Goal: Information Seeking & Learning: Learn about a topic

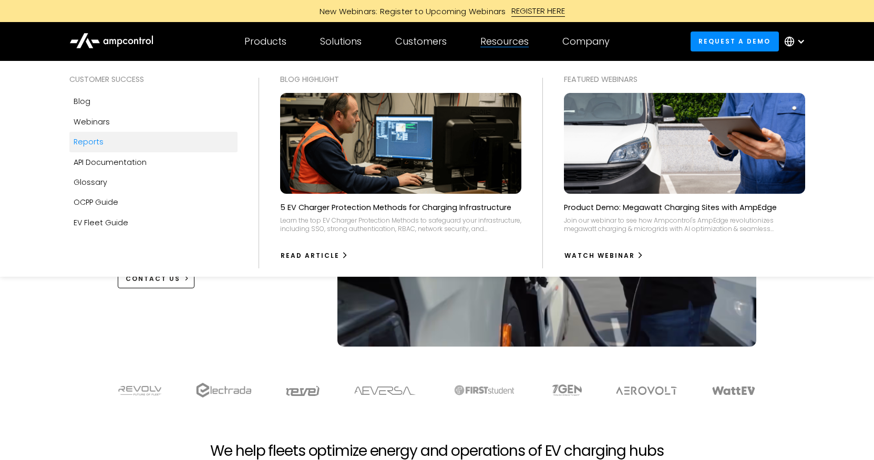
click at [102, 140] on link "Reports" at bounding box center [153, 142] width 168 height 20
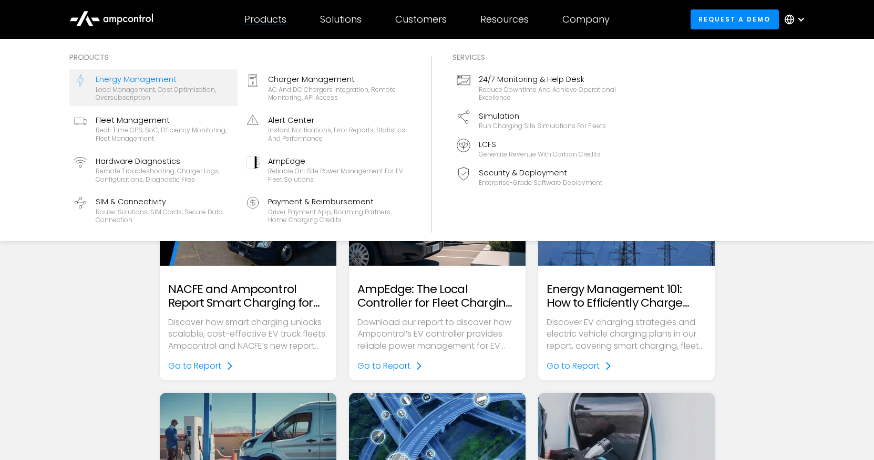
click at [138, 76] on div "Energy Management" at bounding box center [165, 80] width 138 height 12
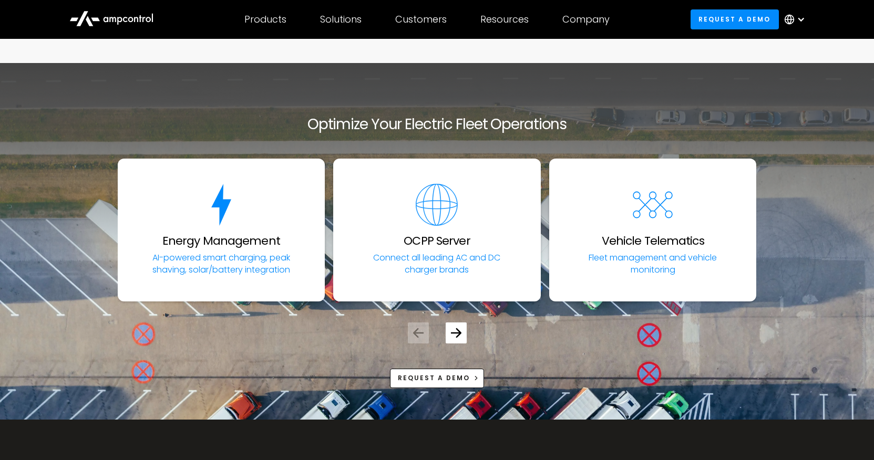
scroll to position [3546, 0]
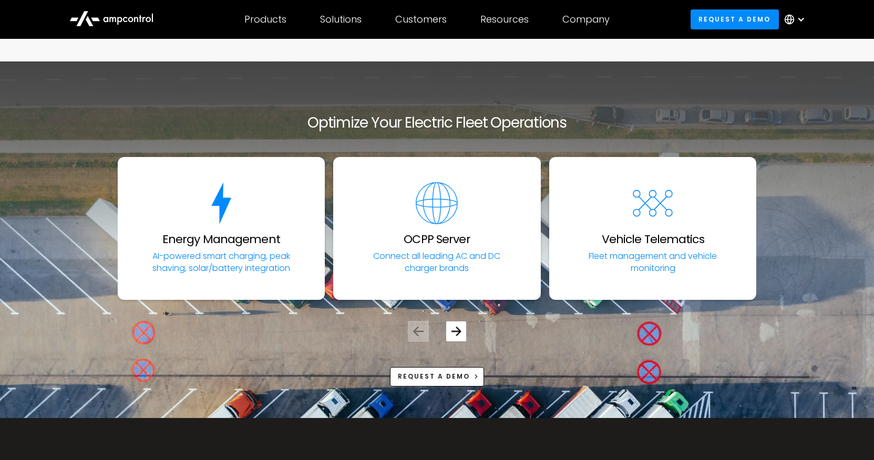
click at [456, 326] on icon "Next slide" at bounding box center [456, 331] width 10 height 10
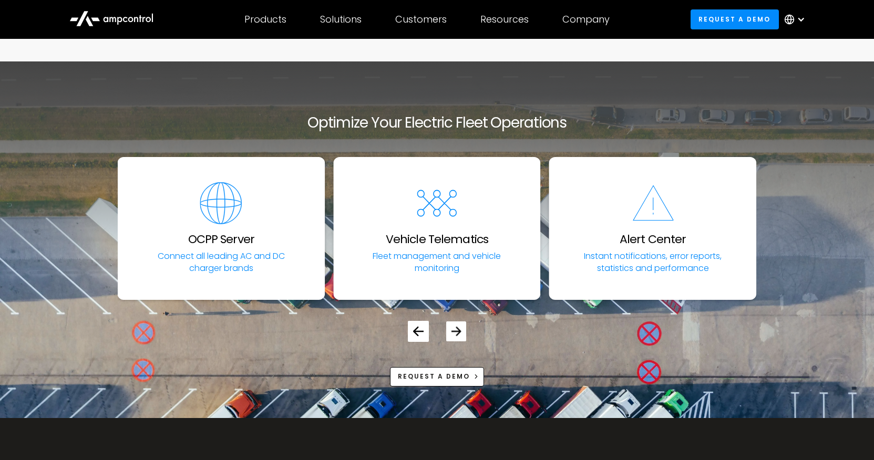
click at [456, 326] on icon "Next slide" at bounding box center [456, 331] width 10 height 10
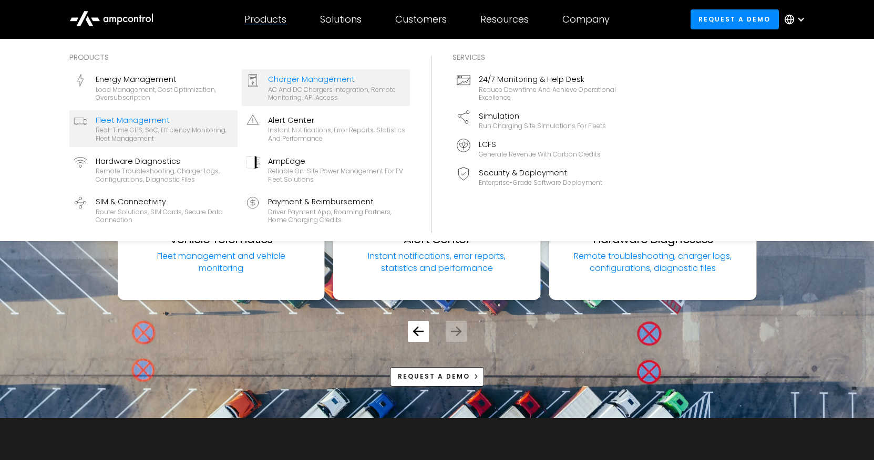
click at [159, 120] on div "Fleet Management" at bounding box center [165, 121] width 138 height 12
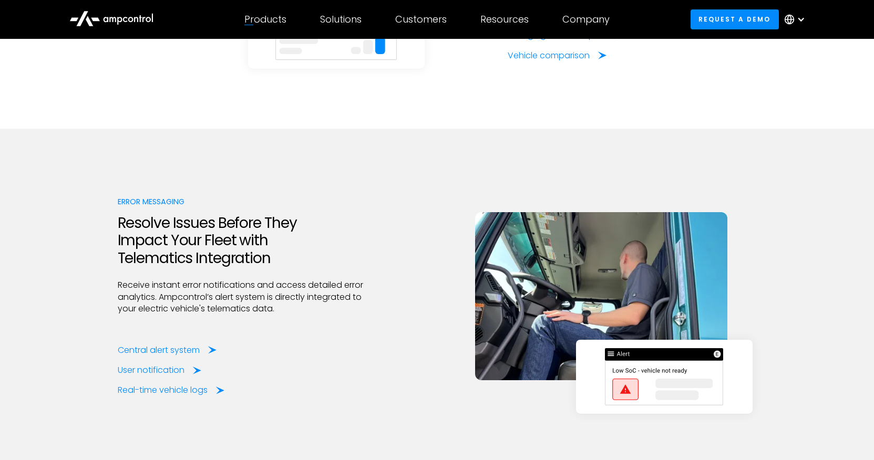
scroll to position [2181, 0]
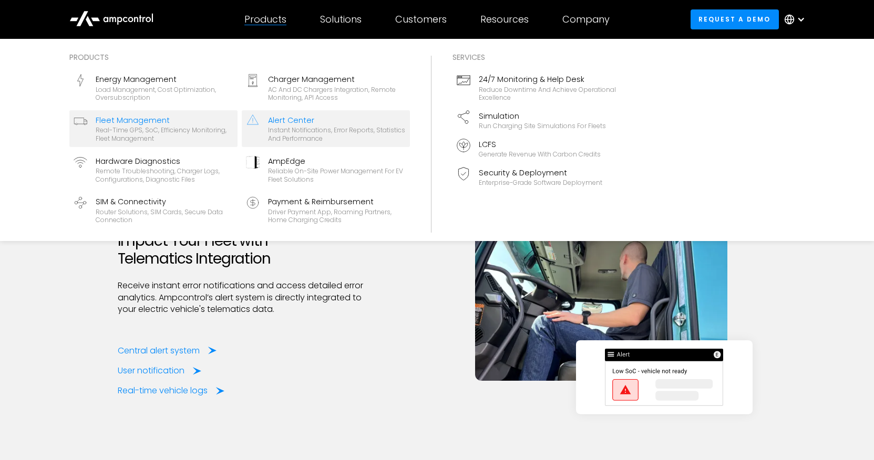
click at [274, 119] on div "Alert Center" at bounding box center [337, 121] width 138 height 12
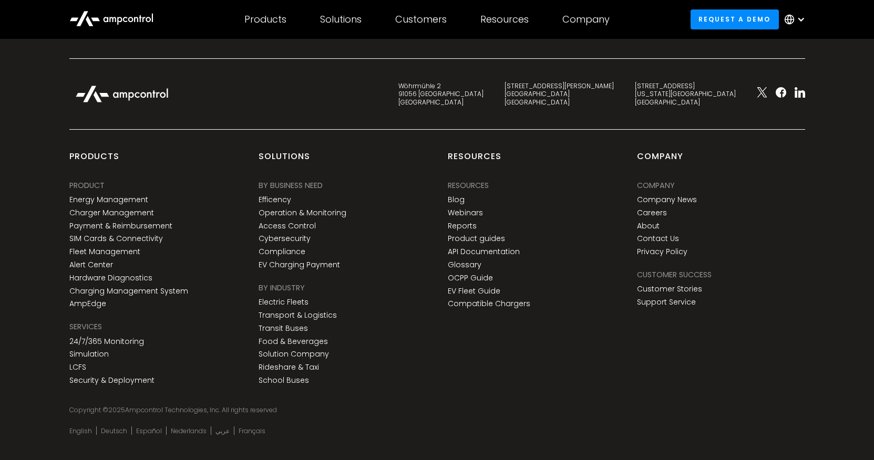
scroll to position [4146, 0]
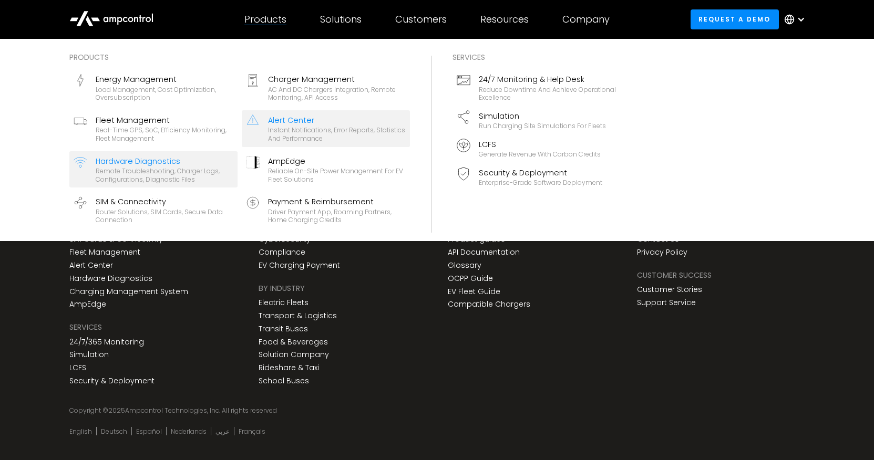
click at [175, 157] on div "Hardware Diagnostics" at bounding box center [165, 161] width 138 height 12
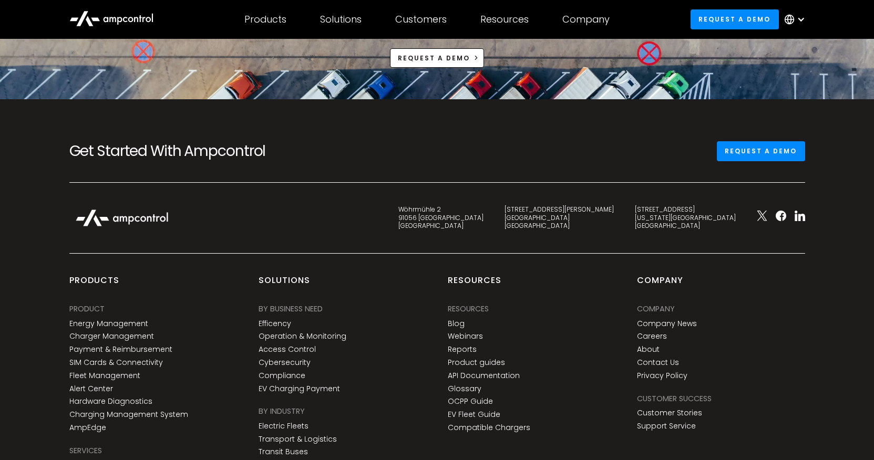
scroll to position [3979, 0]
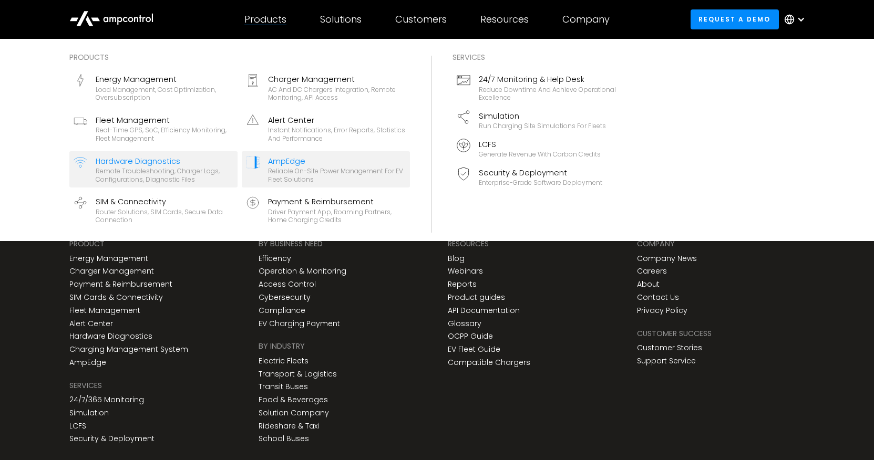
click at [324, 155] on div "AmpEdge" at bounding box center [337, 161] width 138 height 12
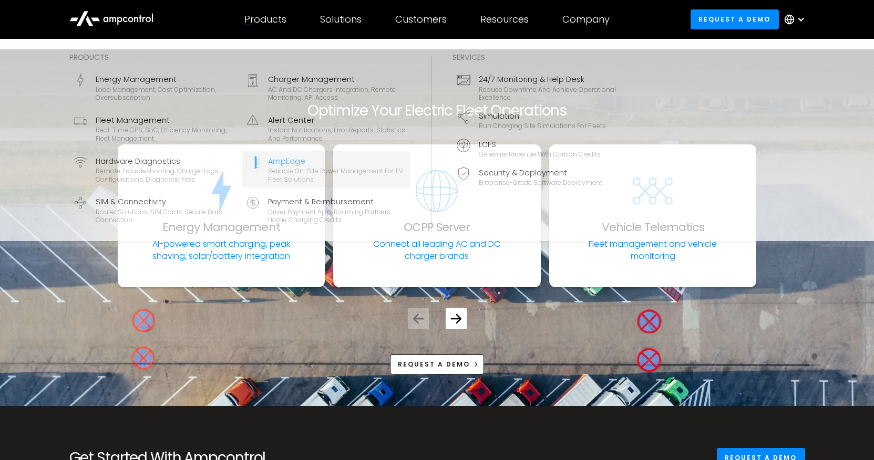
scroll to position [3610, 0]
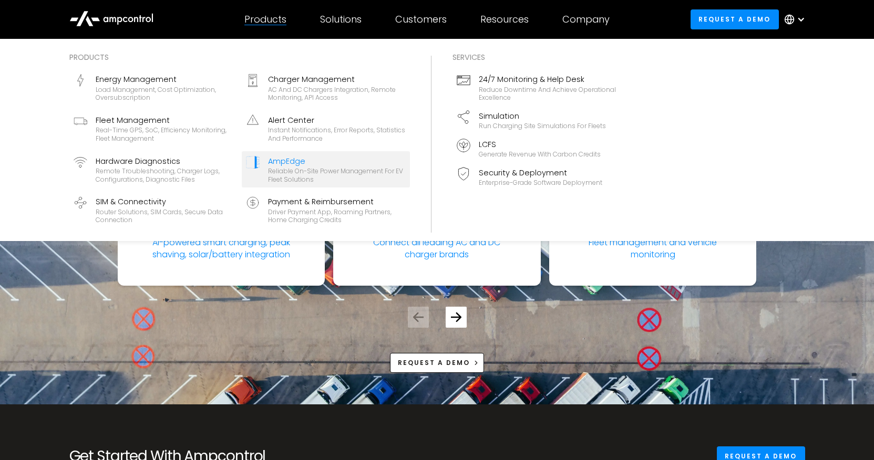
click at [183, 188] on div "Energy Management Load management, cost optimization, oversubscription Charger …" at bounding box center [239, 148] width 340 height 159
click at [164, 212] on div "Router Solutions, SIM Cards, Secure Data Connection" at bounding box center [165, 216] width 138 height 16
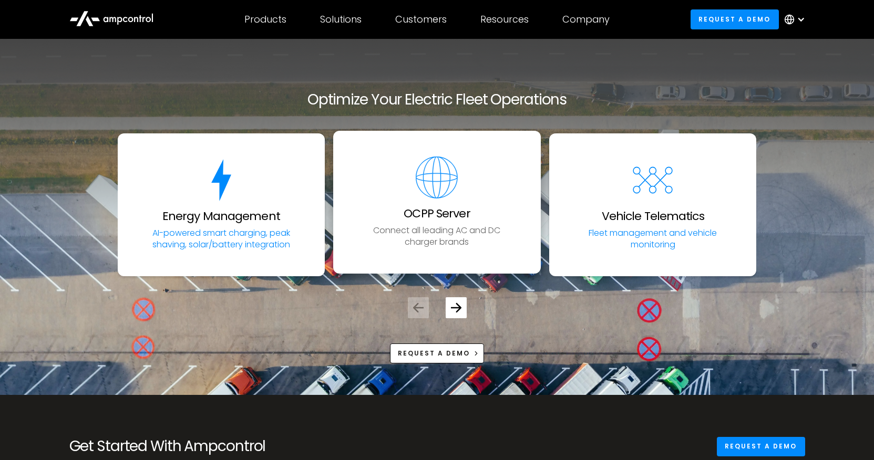
scroll to position [3069, 0]
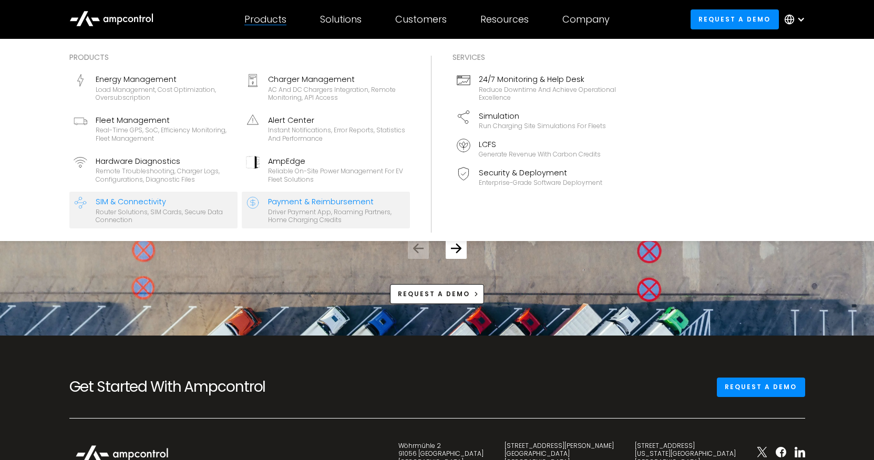
click at [379, 211] on div "Driver Payment App, Roaming Partners, Home Charging Credits" at bounding box center [337, 216] width 138 height 16
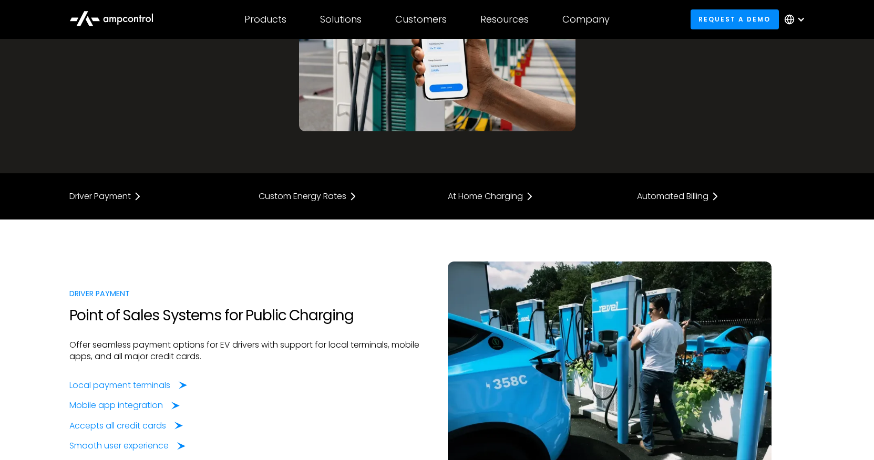
scroll to position [424, 0]
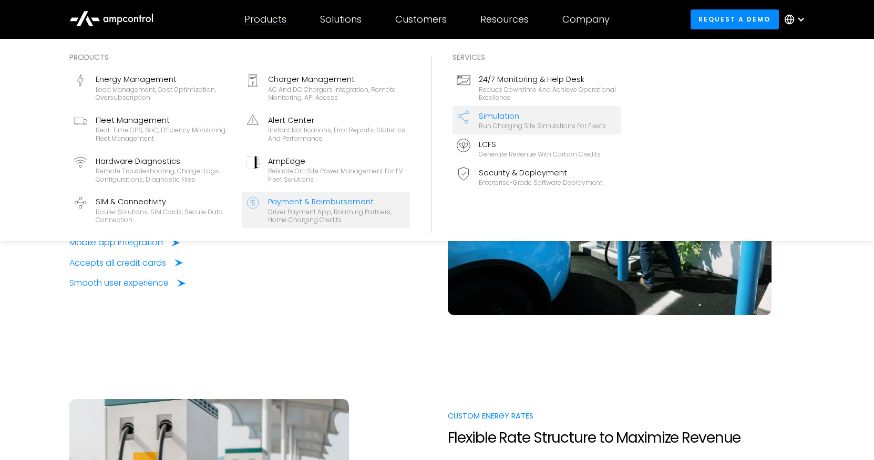
click at [546, 109] on link "Simulation Run charging site simulations for fleets" at bounding box center [536, 120] width 168 height 28
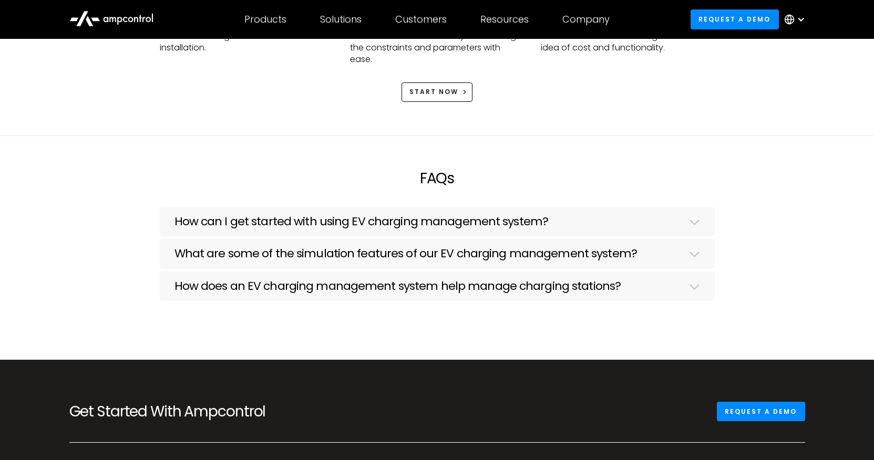
scroll to position [2144, 0]
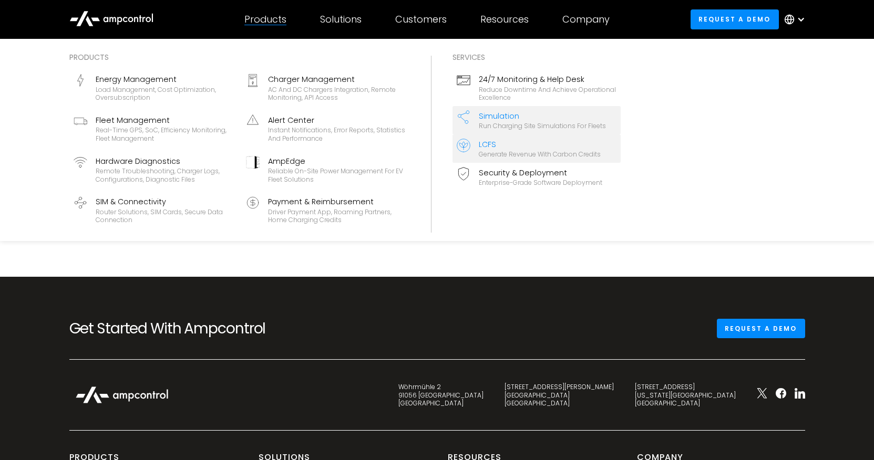
click at [580, 139] on div "LCFS" at bounding box center [540, 145] width 122 height 12
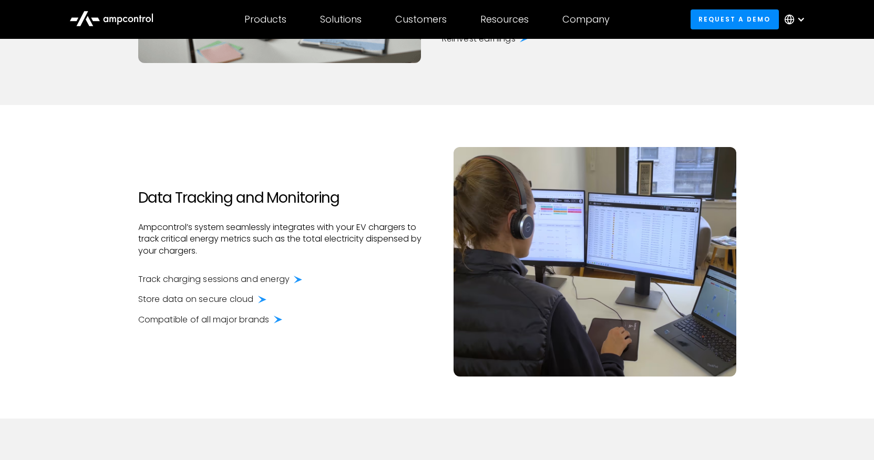
scroll to position [848, 0]
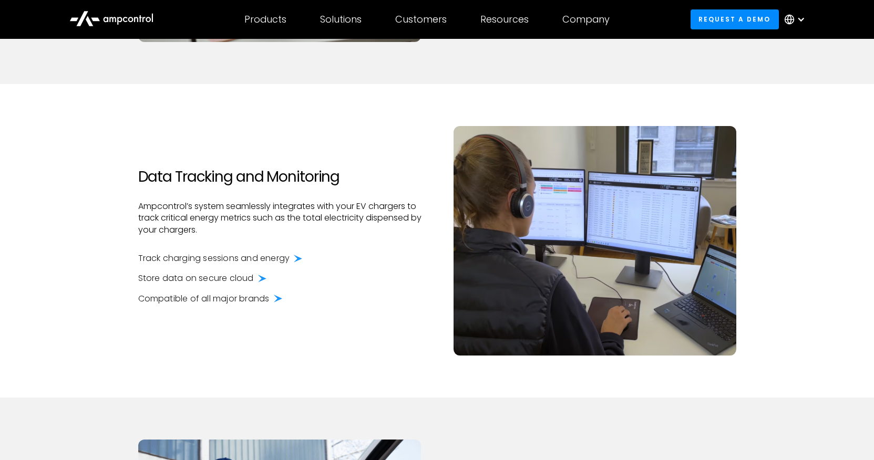
click at [805, 195] on div "Data Tracking and Monitoring Ampcontrol’s system seamlessly integrates with you…" at bounding box center [437, 251] width 756 height 251
drag, startPoint x: 385, startPoint y: 254, endPoint x: 515, endPoint y: 230, distance: 132.0
click at [385, 254] on div "Track charging sessions and energy" at bounding box center [285, 259] width 294 height 12
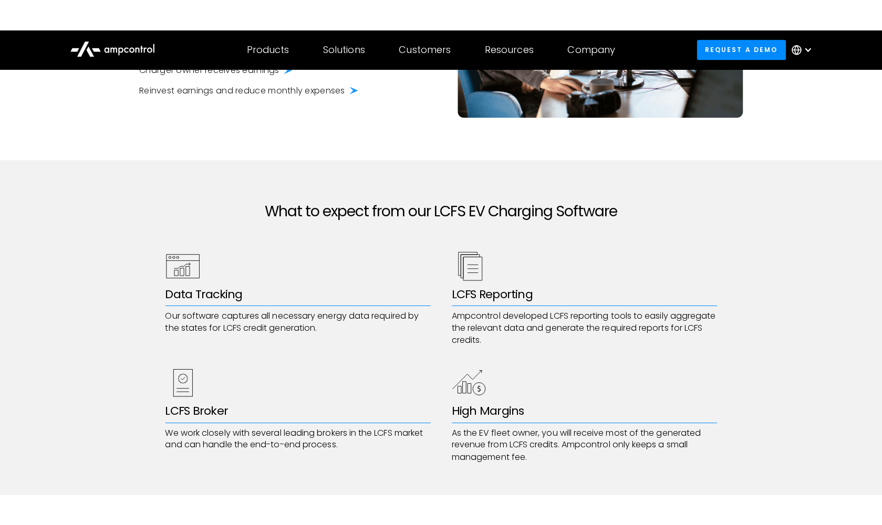
scroll to position [1633, 0]
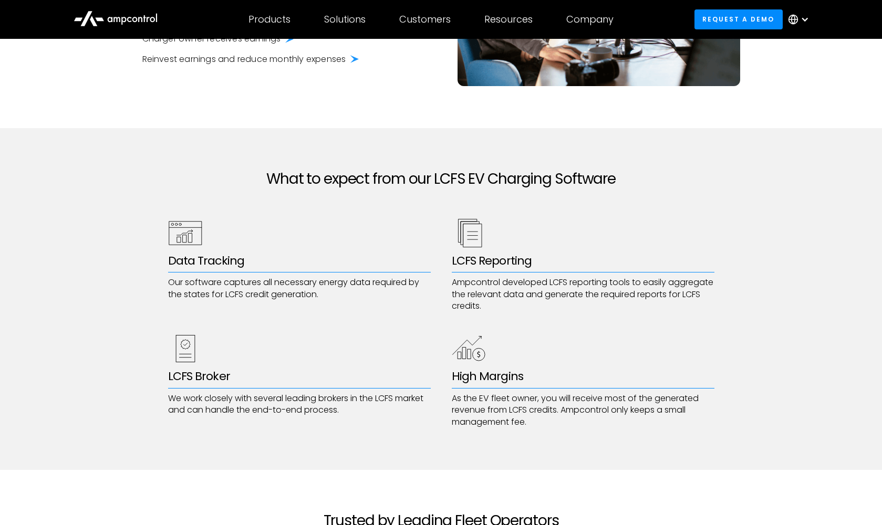
click at [740, 183] on section "What to expect from our LCFS EV Charging Software Data Tracking Our software ca…" at bounding box center [441, 299] width 882 height 342
click at [388, 158] on section "What to expect from our LCFS EV Charging Software Data Tracking Our software ca…" at bounding box center [441, 299] width 882 height 342
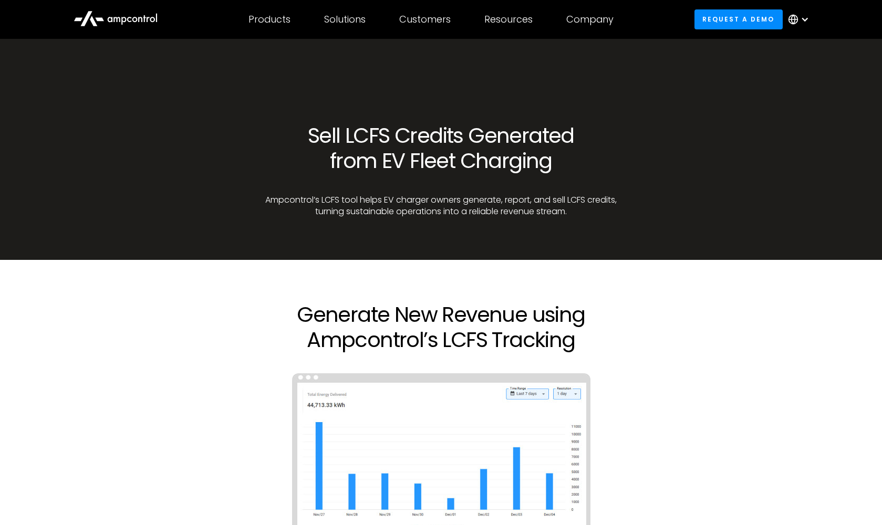
scroll to position [0, 0]
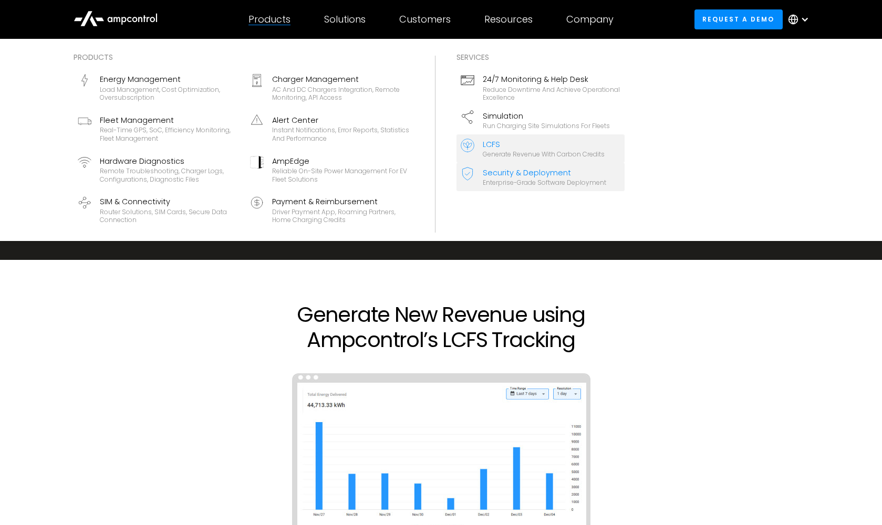
click at [552, 164] on link "Security & Deployment Enterprise-grade software deployment" at bounding box center [540, 177] width 168 height 28
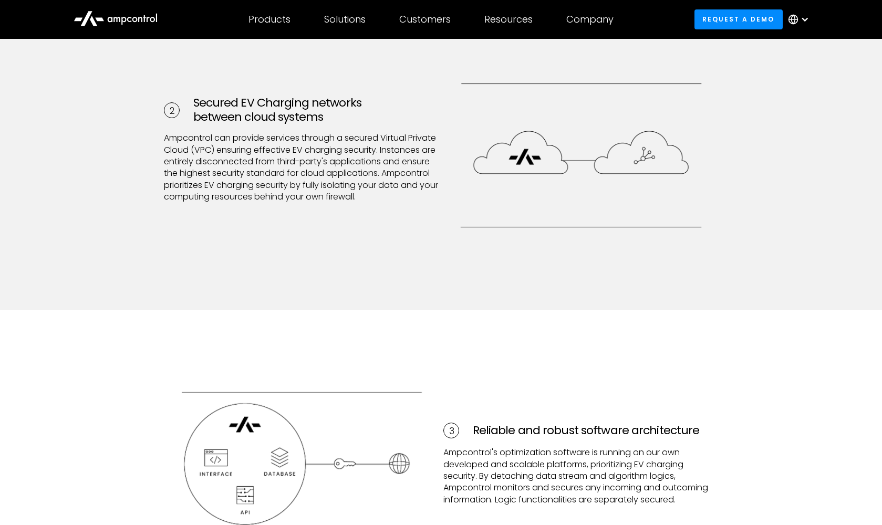
scroll to position [837, 0]
